Goal: Task Accomplishment & Management: Manage account settings

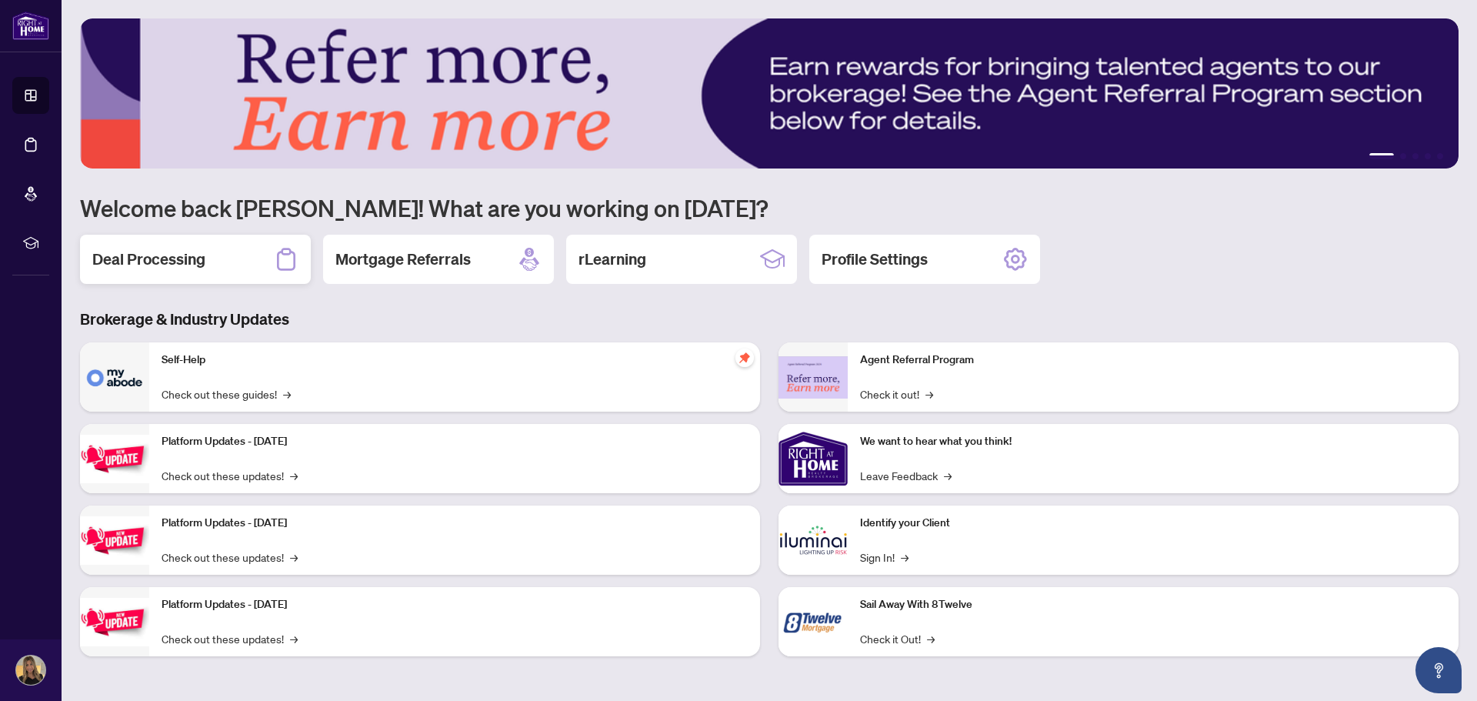
click at [145, 255] on h2 "Deal Processing" at bounding box center [148, 259] width 113 height 22
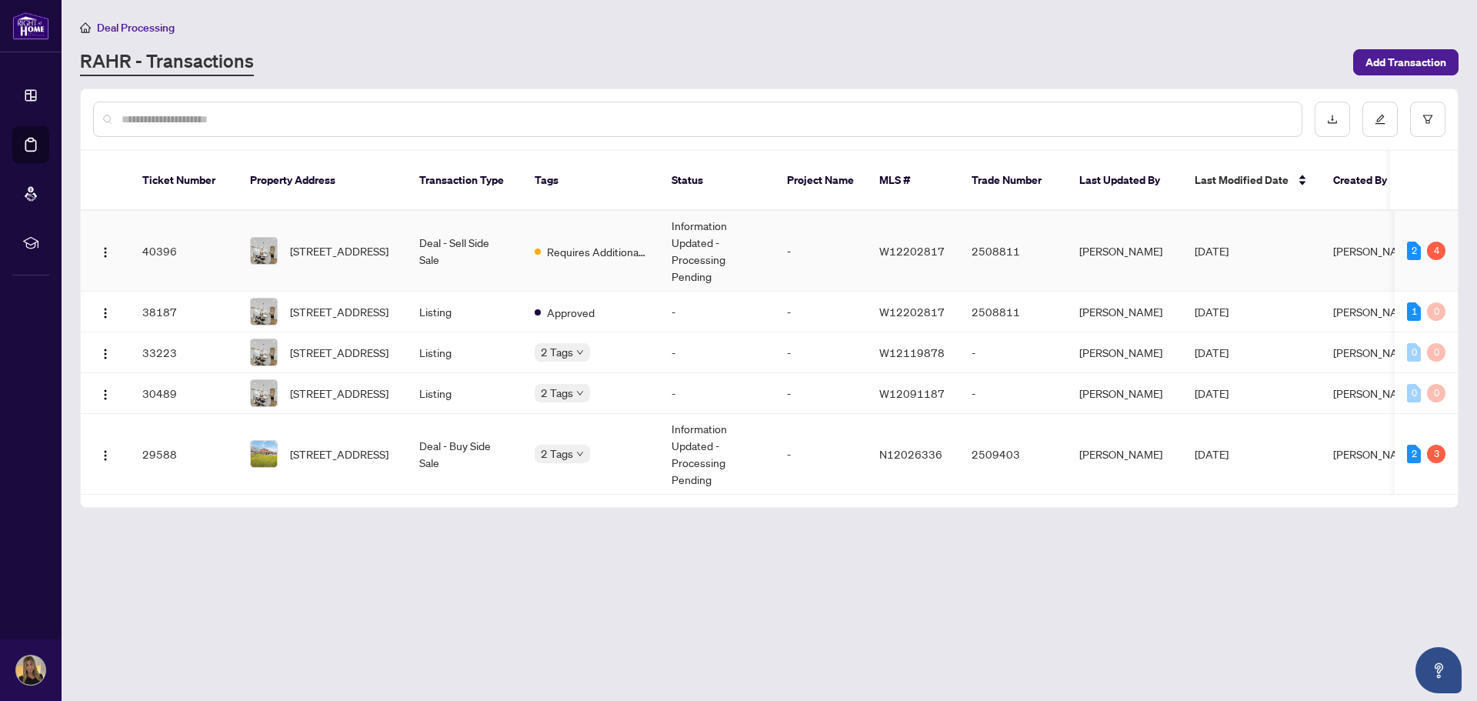
click at [1229, 244] on span "[DATE]" at bounding box center [1212, 251] width 34 height 14
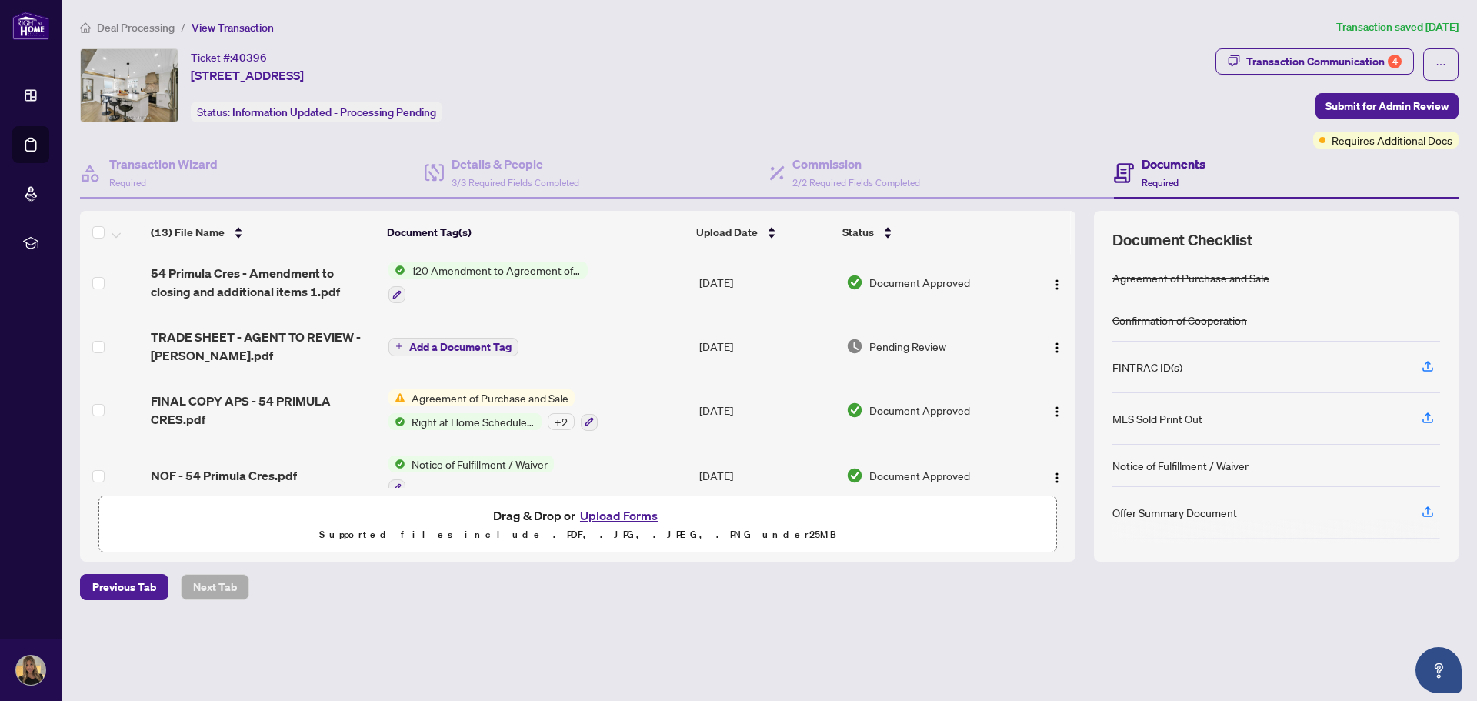
scroll to position [77, 0]
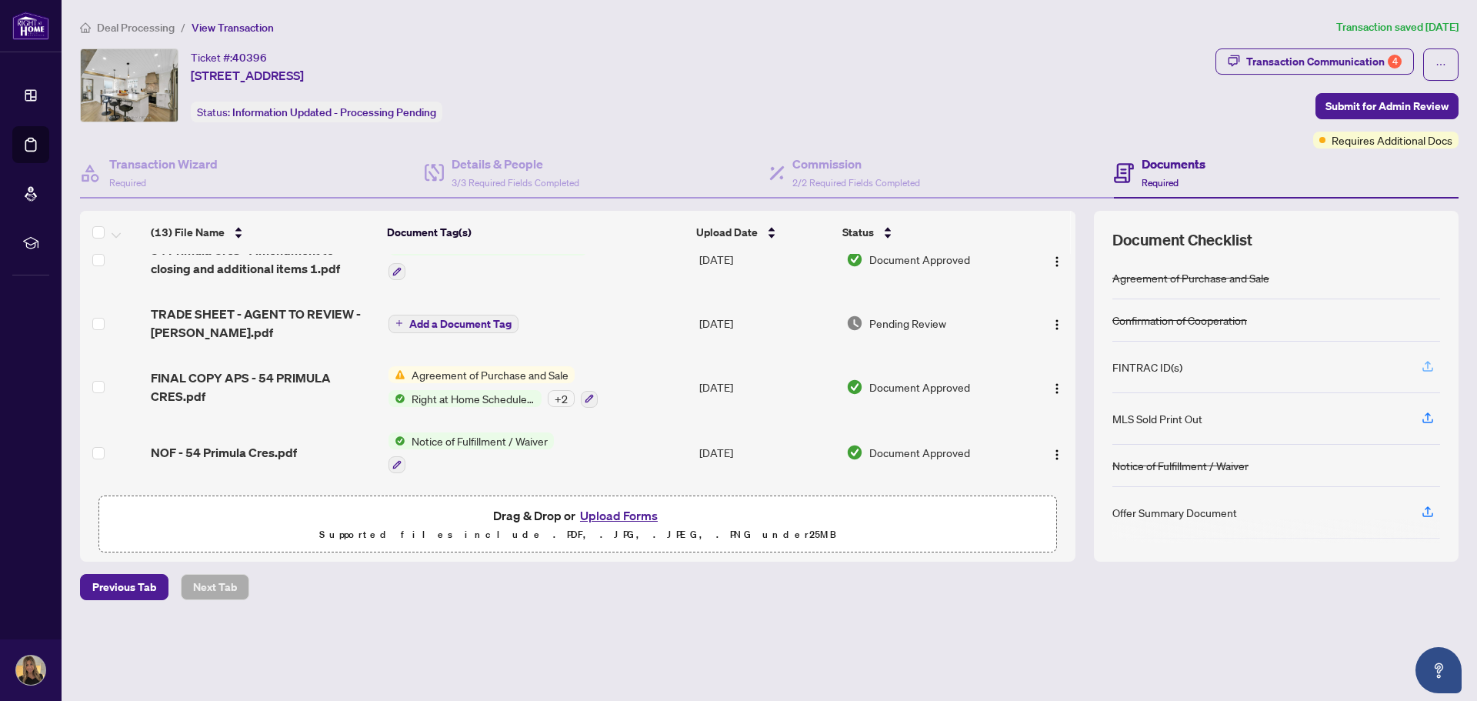
click at [1429, 365] on icon "button" at bounding box center [1428, 366] width 14 height 14
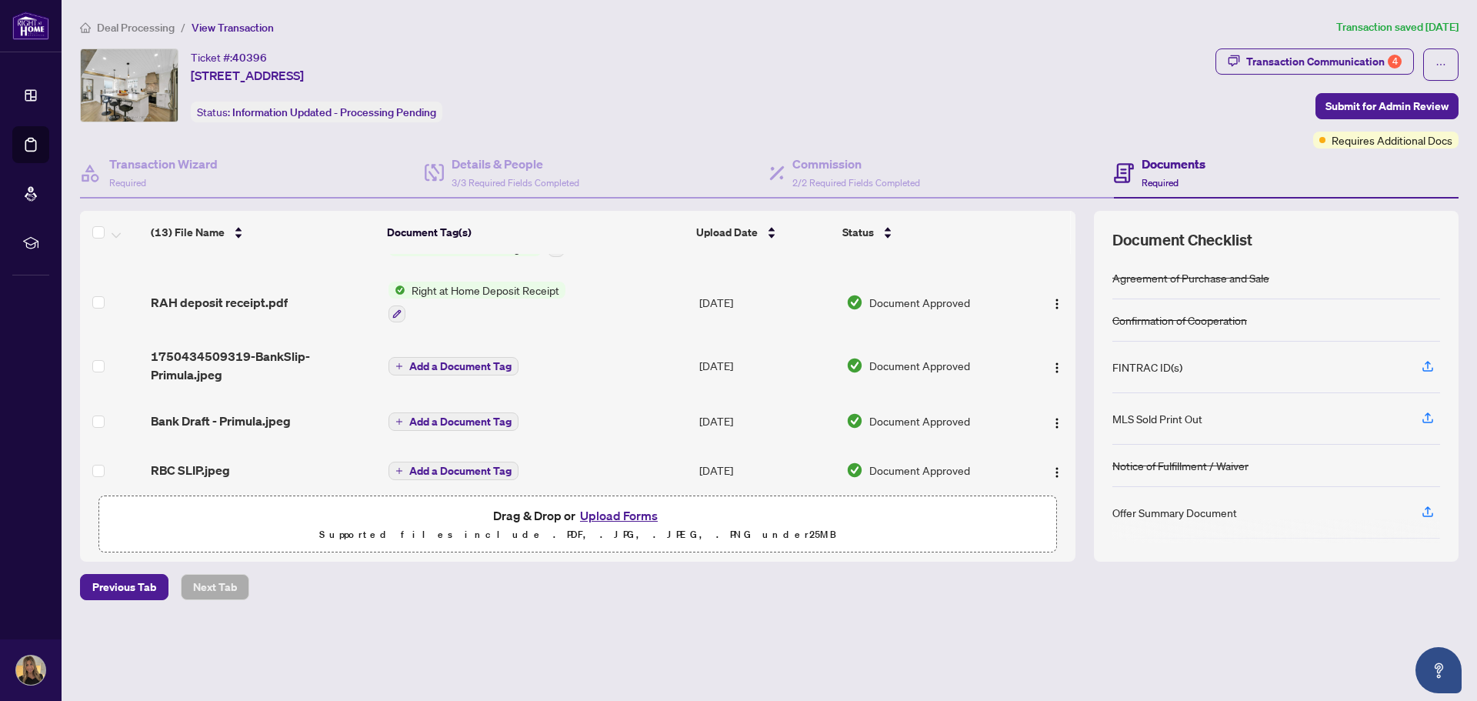
scroll to position [567, 0]
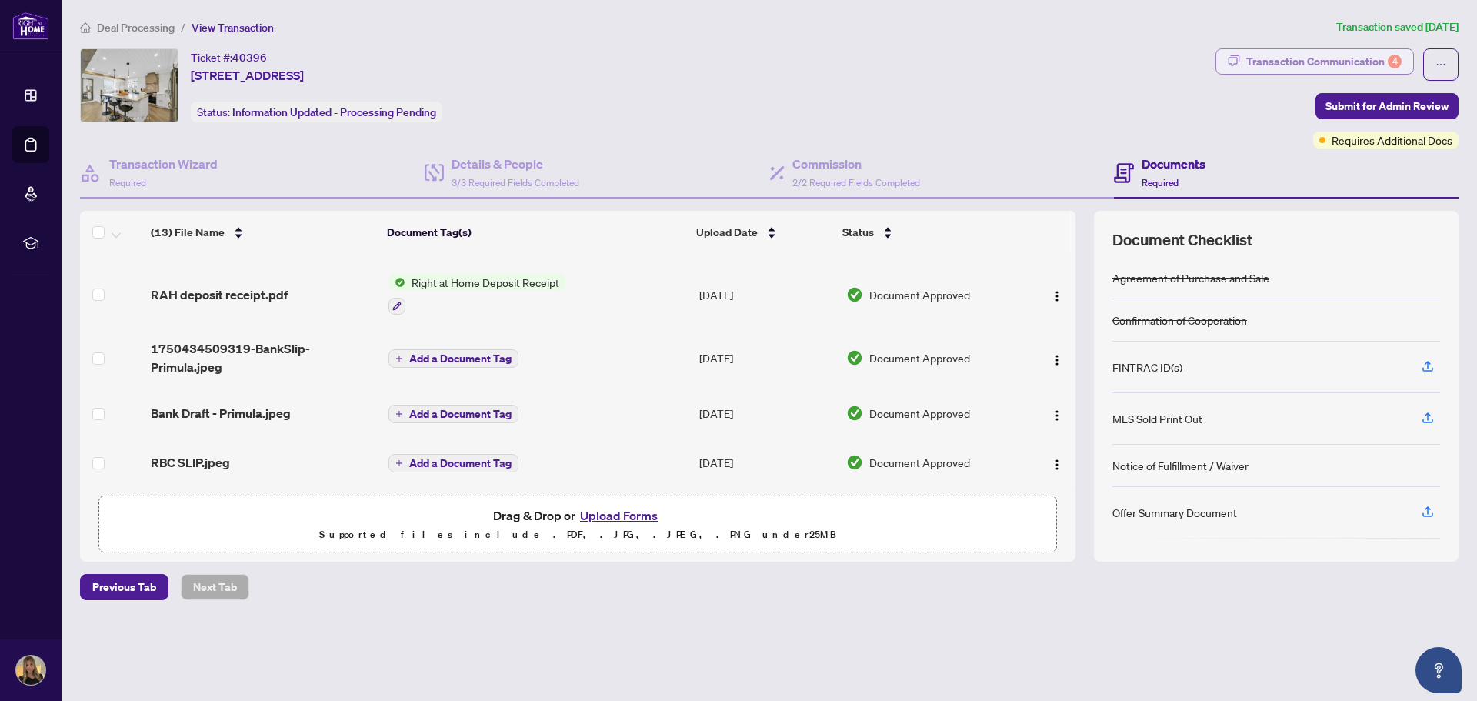
click at [1320, 65] on div "Transaction Communication 4" at bounding box center [1323, 61] width 155 height 25
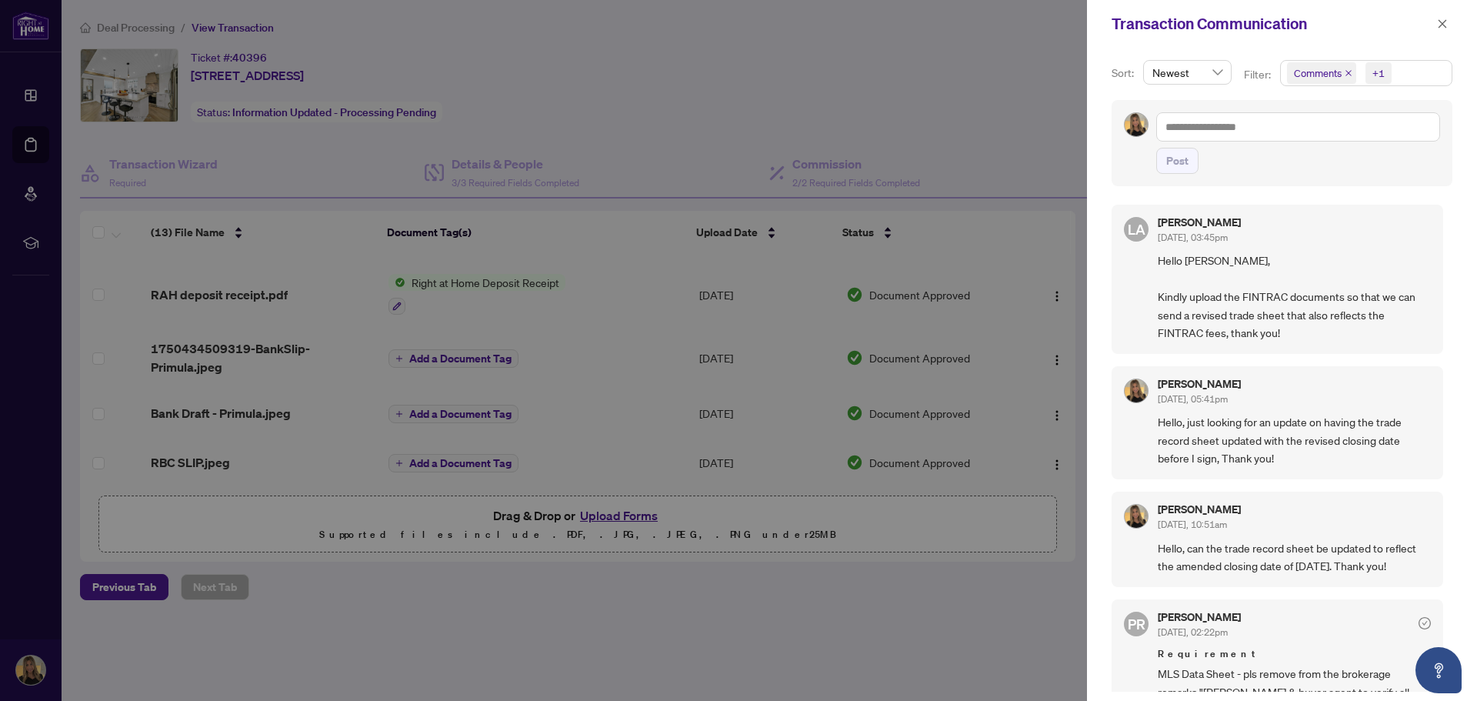
click at [1032, 76] on div at bounding box center [738, 350] width 1477 height 701
click at [1438, 28] on icon "close" at bounding box center [1442, 23] width 11 height 11
